Goal: Task Accomplishment & Management: Manage account settings

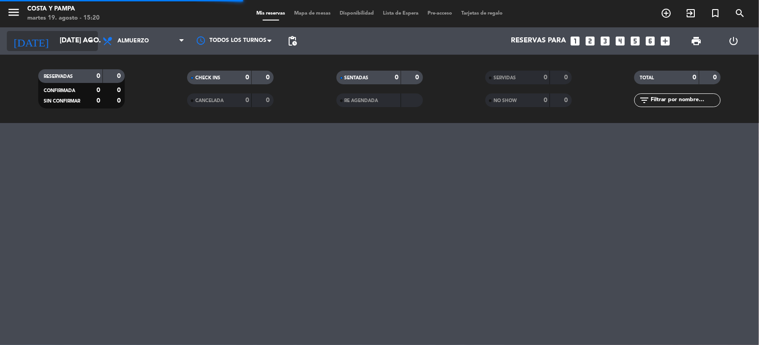
click at [80, 42] on input "[DATE] ago." at bounding box center [100, 40] width 91 height 17
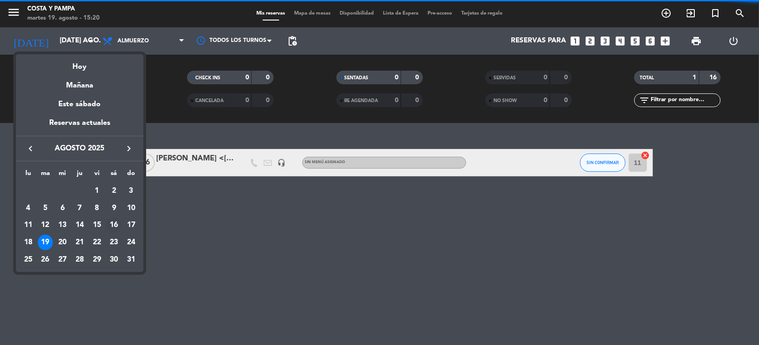
click at [117, 224] on div "16" at bounding box center [113, 224] width 15 height 15
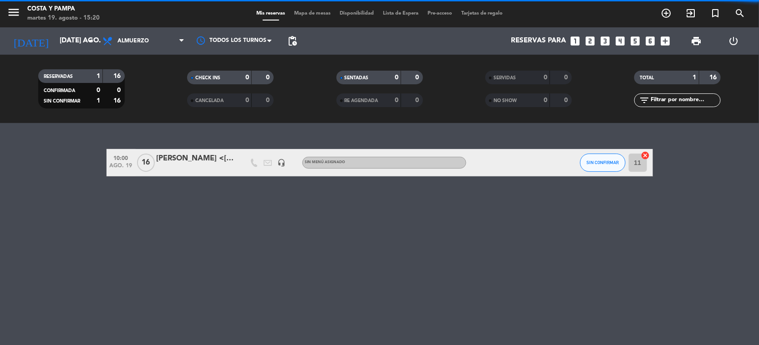
type input "sáb. 16 ago."
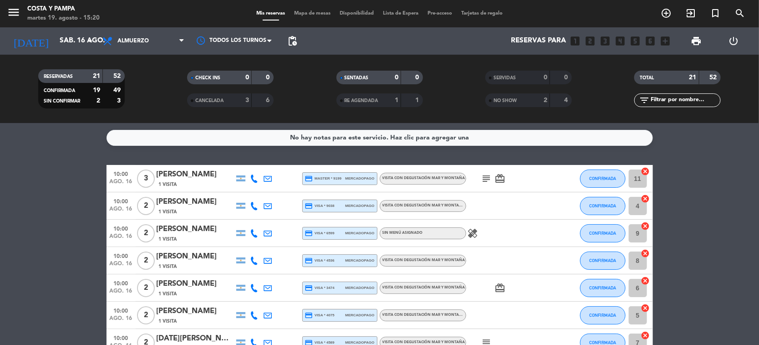
click at [196, 315] on div "[PERSON_NAME]" at bounding box center [195, 311] width 77 height 12
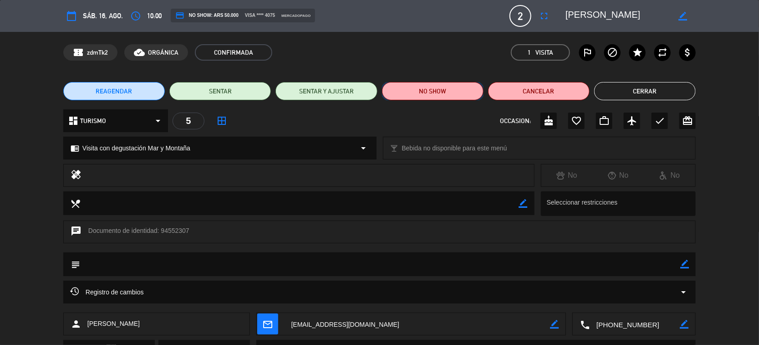
click at [436, 99] on button "NO SHOW" at bounding box center [433, 91] width 102 height 18
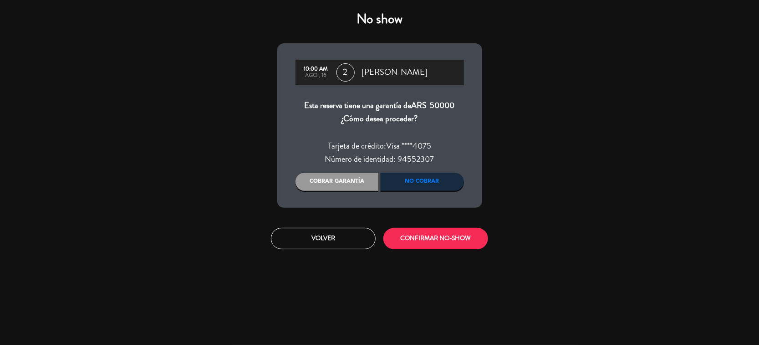
click at [357, 178] on div "Cobrar garantía" at bounding box center [337, 182] width 83 height 18
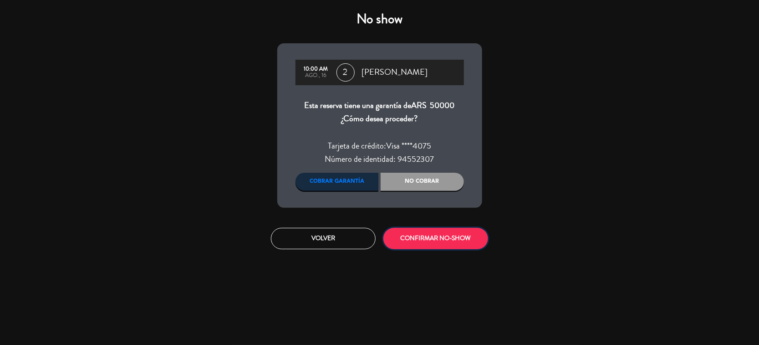
click at [423, 240] on button "CONFIRMAR NO-SHOW" at bounding box center [435, 238] width 105 height 21
